Goal: Check status: Check status

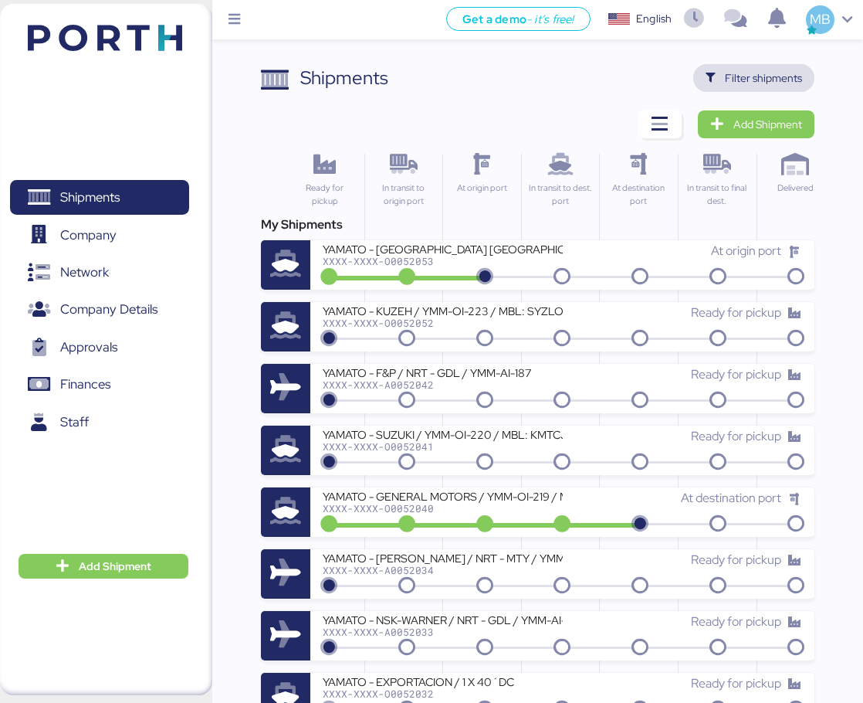
click at [784, 76] on span "Filter shipments" at bounding box center [763, 78] width 77 height 19
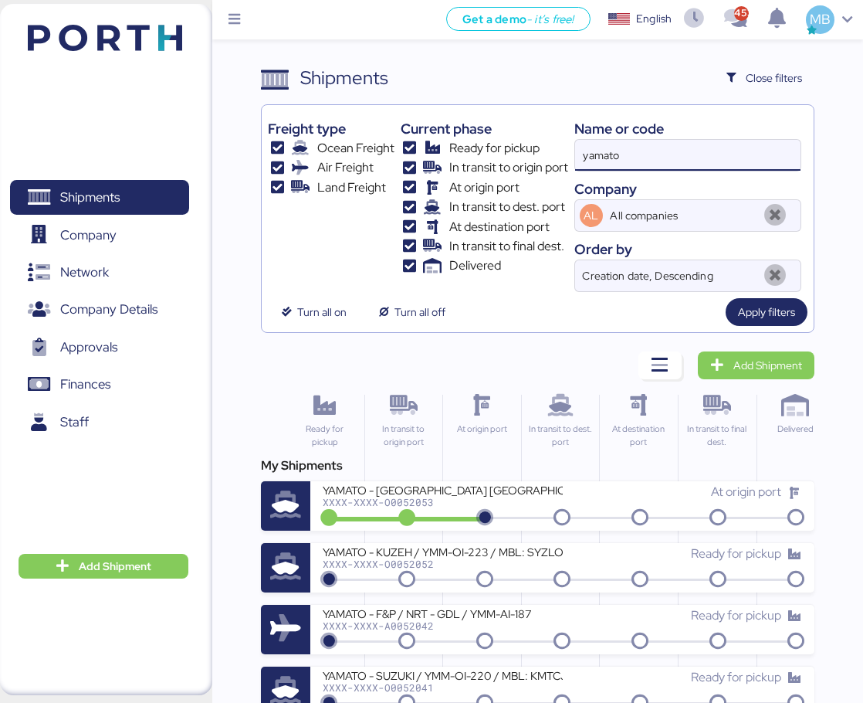
drag, startPoint x: 687, startPoint y: 170, endPoint x: 527, endPoint y: 168, distance: 159.8
click at [527, 168] on div "Freight type Ocean Freight Air Freight Land Freight Current phase Ready for pic…" at bounding box center [538, 201] width 540 height 181
paste input "O0051988"
type input "O0051988"
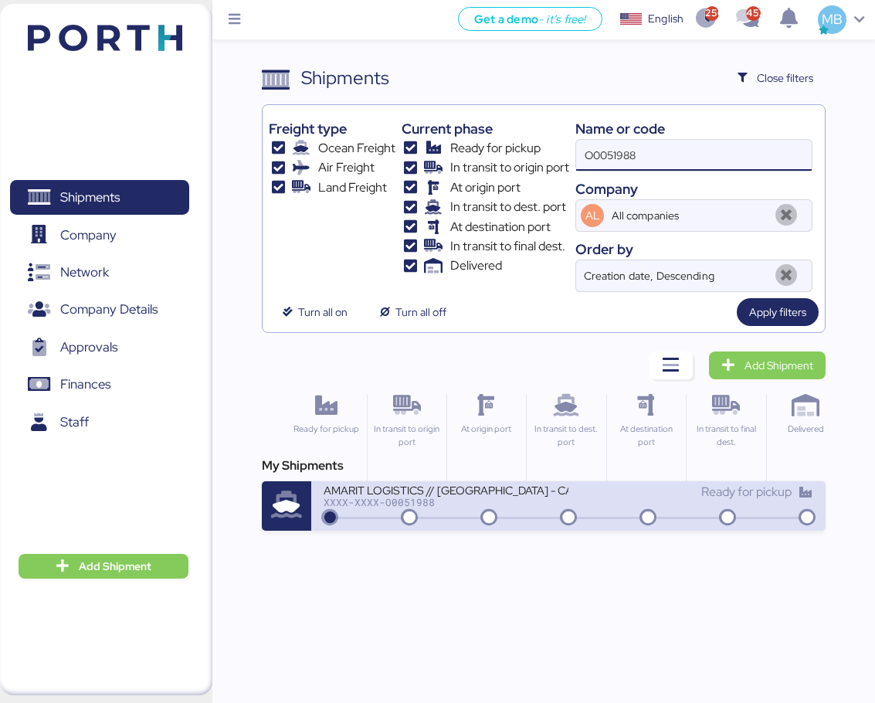
click at [508, 503] on div "XXXX-XXXX-O0051988" at bounding box center [445, 501] width 245 height 11
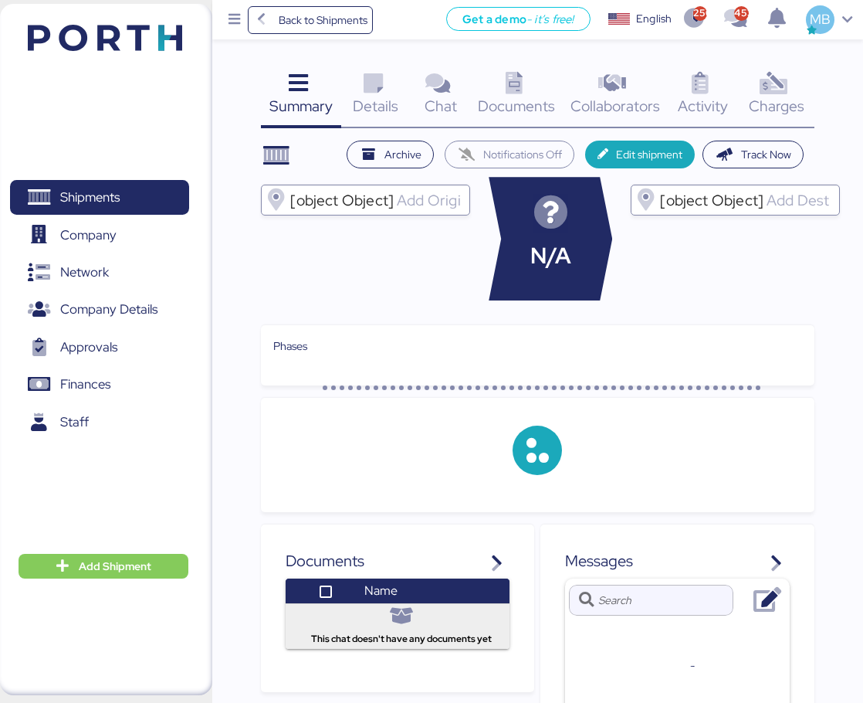
click at [789, 88] on icon at bounding box center [773, 84] width 33 height 22
